Goal: Task Accomplishment & Management: Manage account settings

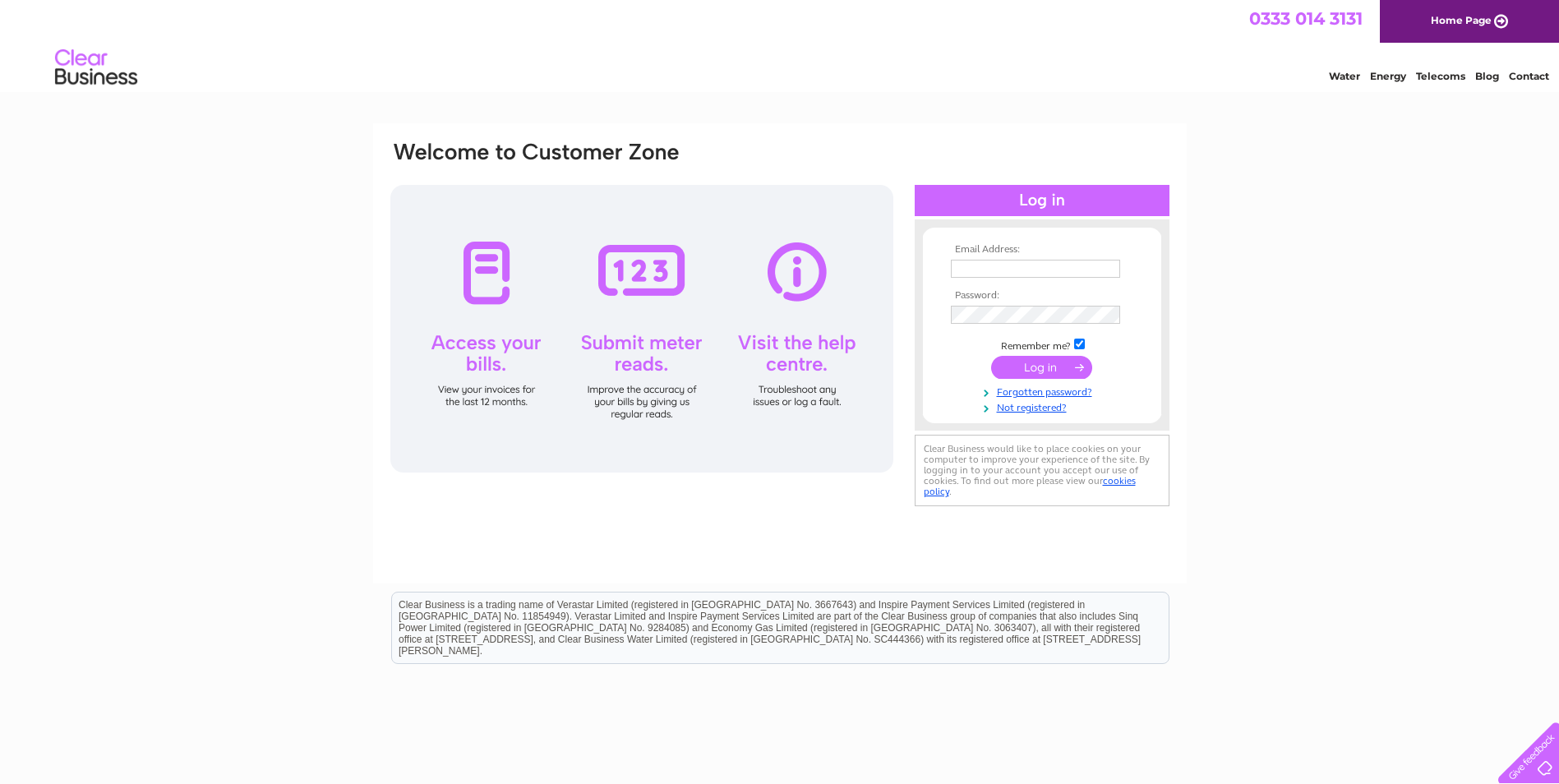
type input "[EMAIL_ADDRESS][DOMAIN_NAME]"
click at [1029, 358] on input "submit" at bounding box center [1041, 367] width 101 height 23
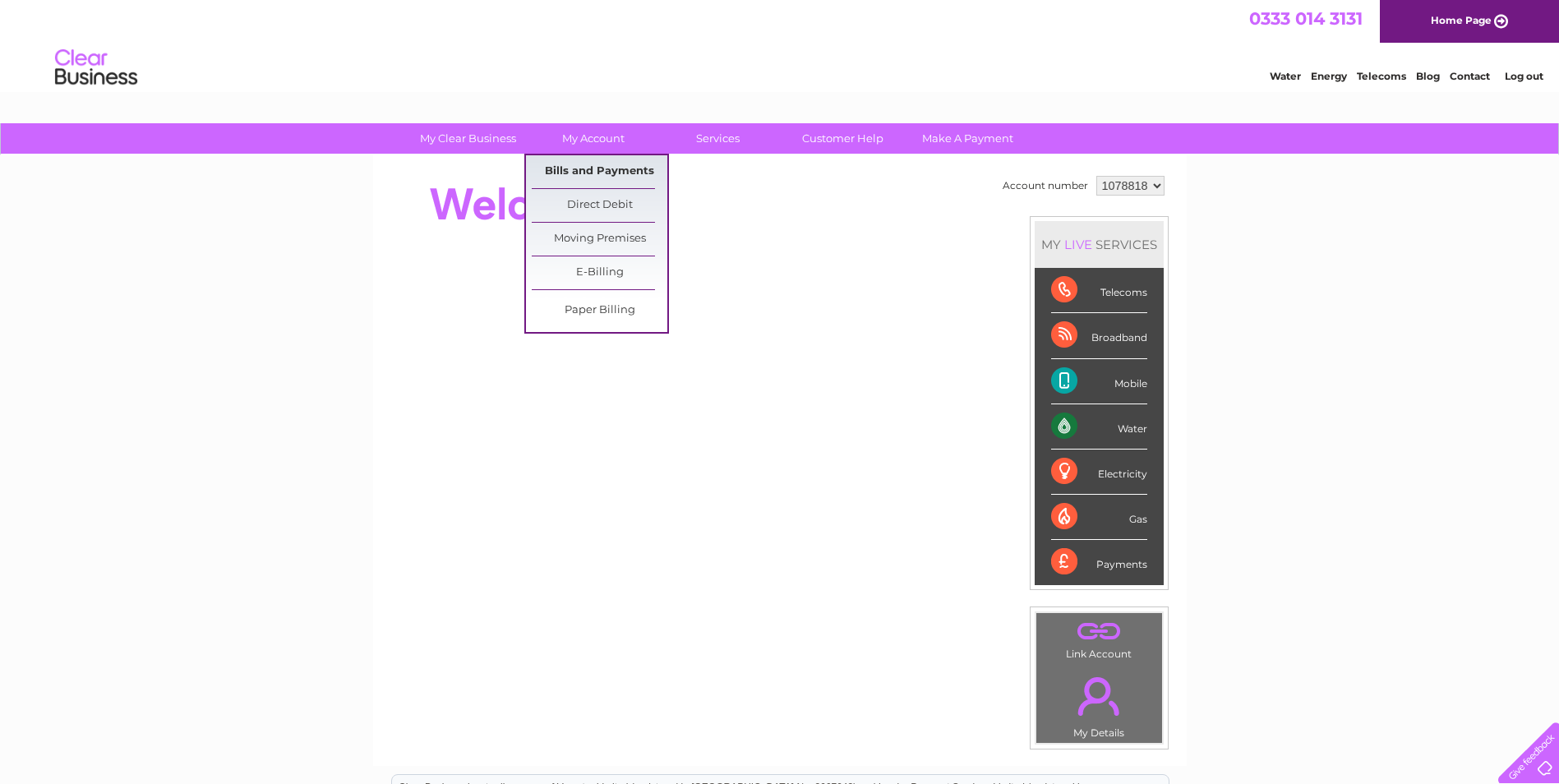
click at [596, 164] on link "Bills and Payments" at bounding box center [599, 172] width 136 height 33
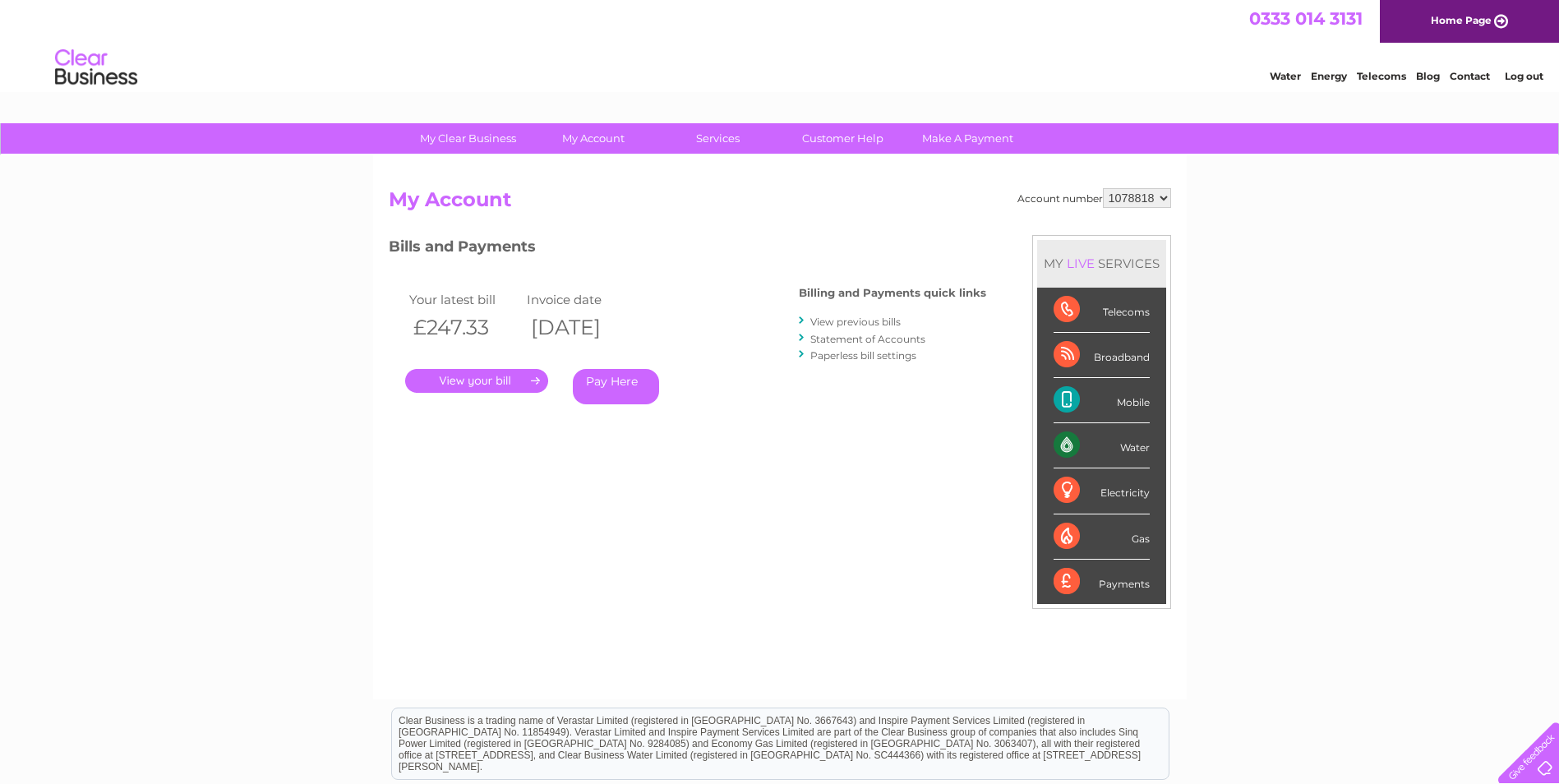
click at [484, 382] on link "." at bounding box center [476, 381] width 143 height 24
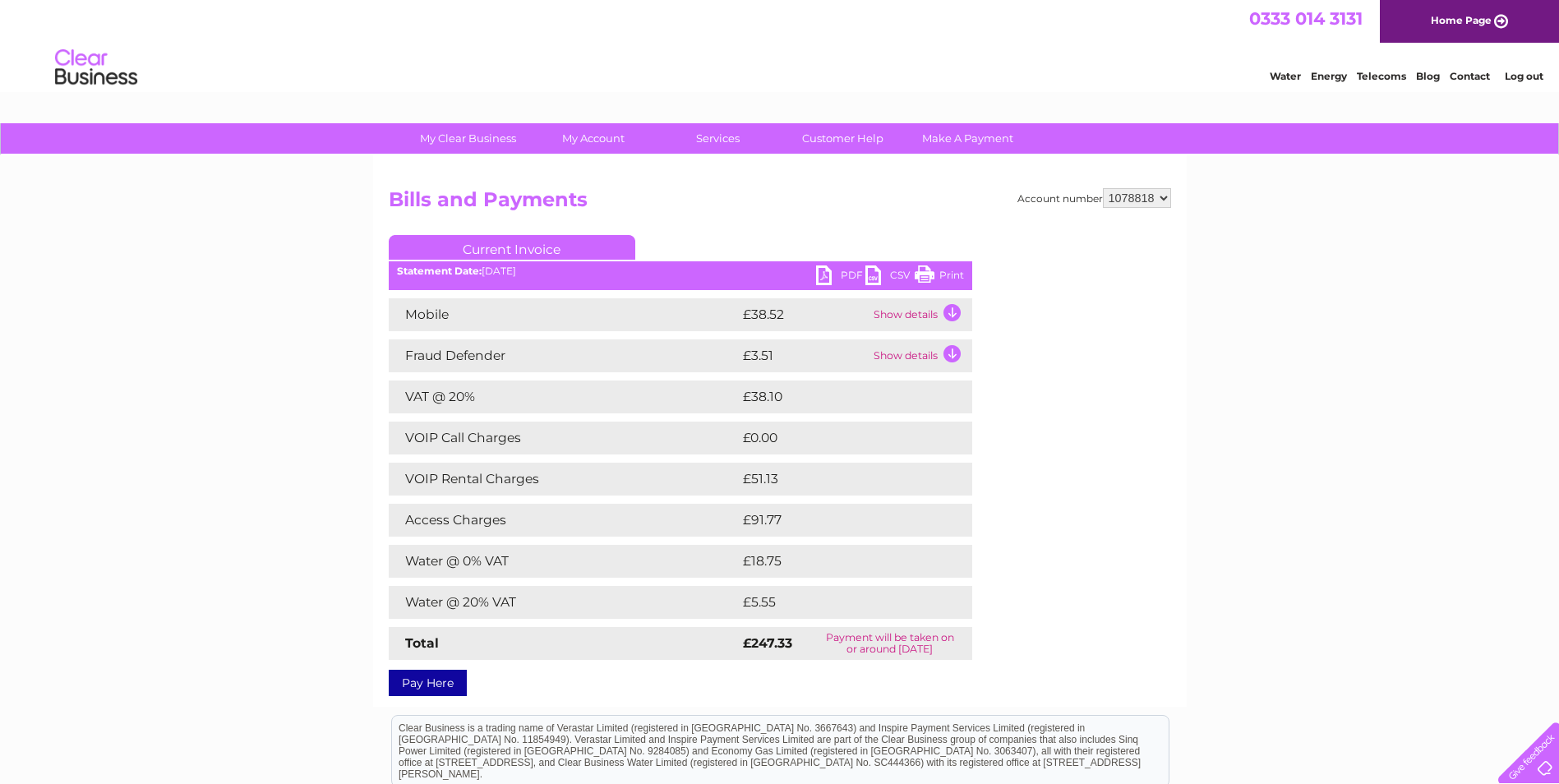
click at [948, 274] on link "Print" at bounding box center [939, 277] width 49 height 24
click at [1527, 74] on link "Log out" at bounding box center [1523, 76] width 38 height 13
